Goal: Task Accomplishment & Management: Manage account settings

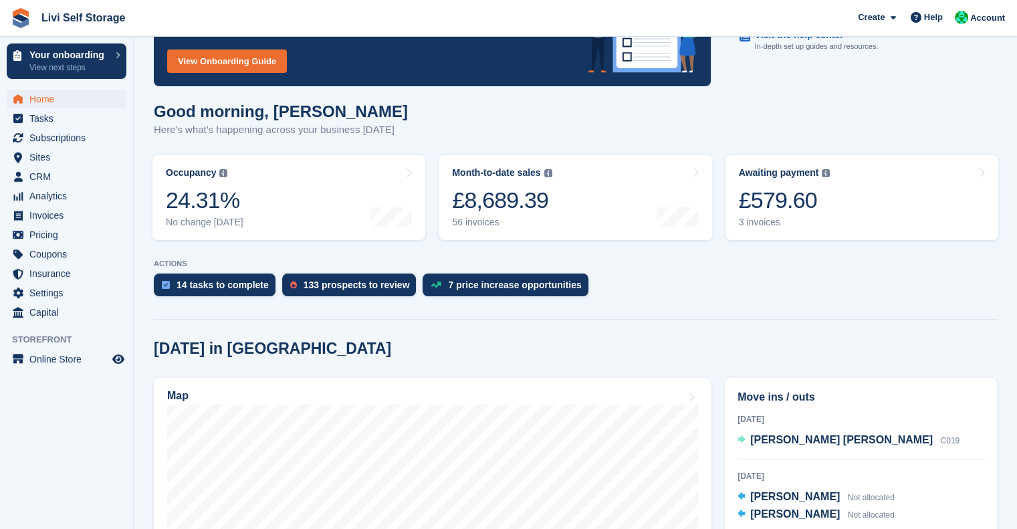
scroll to position [98, 0]
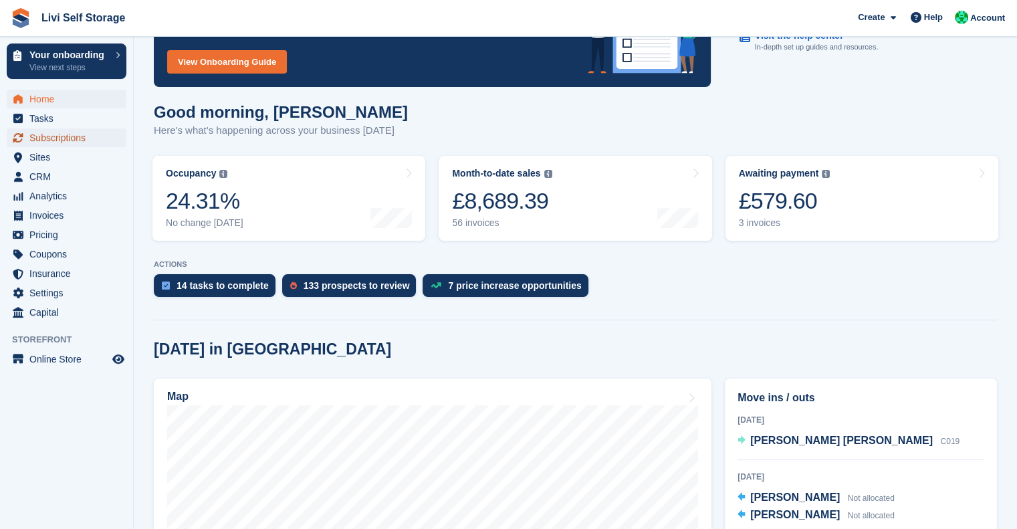
click at [73, 135] on span "Subscriptions" at bounding box center [69, 137] width 80 height 19
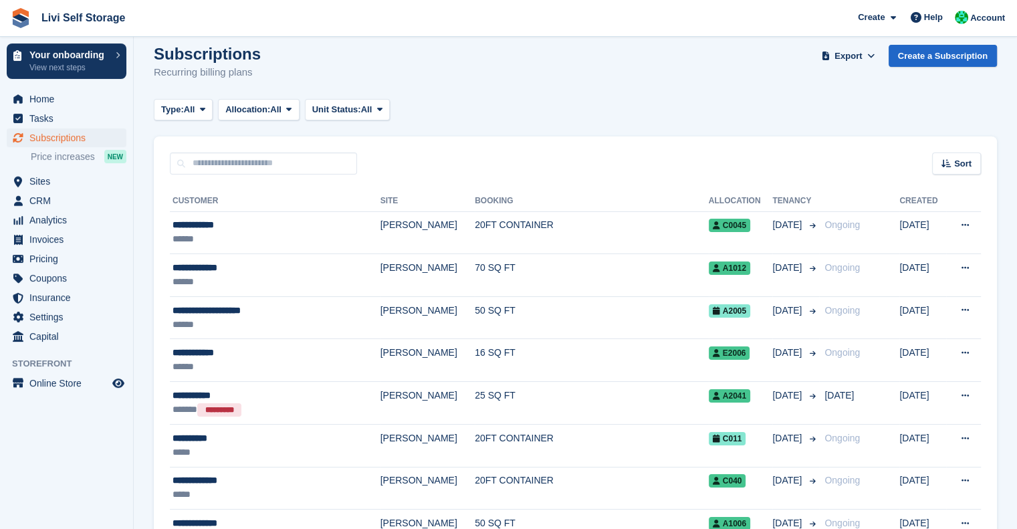
scroll to position [16, 0]
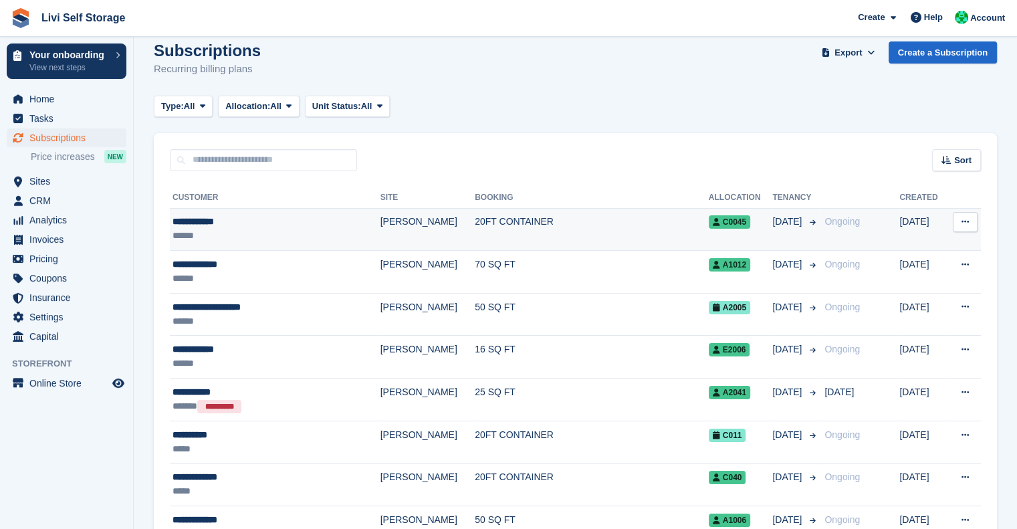
click at [388, 222] on td "[PERSON_NAME]" at bounding box center [427, 229] width 95 height 43
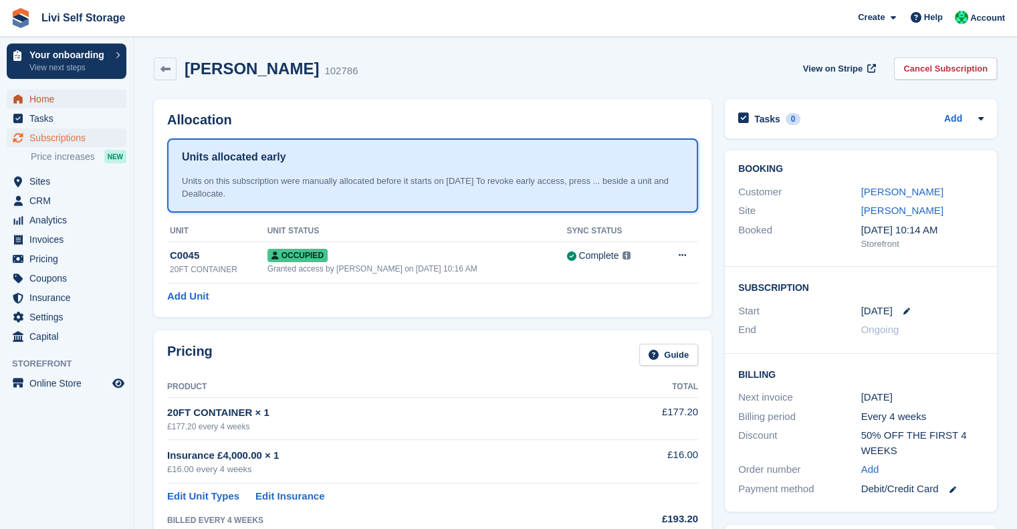
click at [44, 101] on span "Home" at bounding box center [69, 99] width 80 height 19
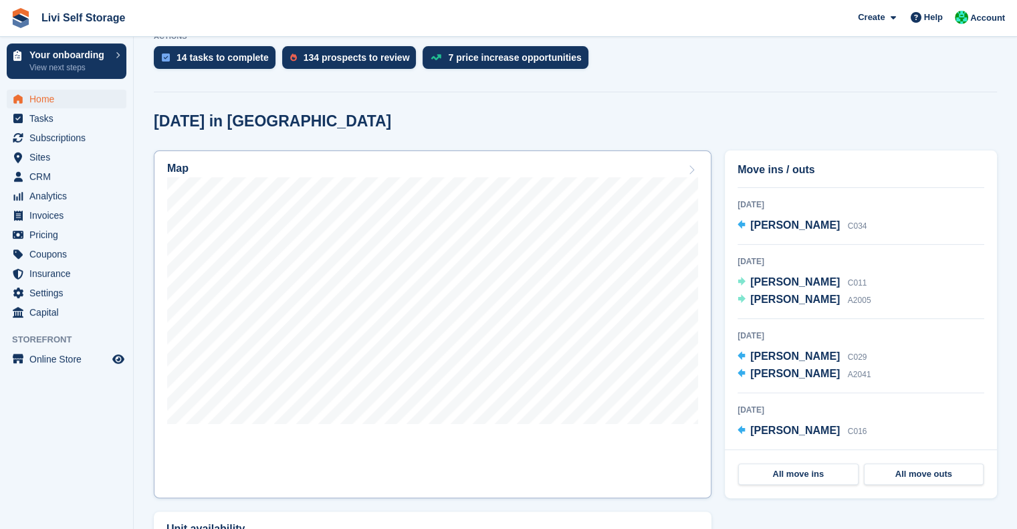
scroll to position [319, 0]
